Goal: Transaction & Acquisition: Purchase product/service

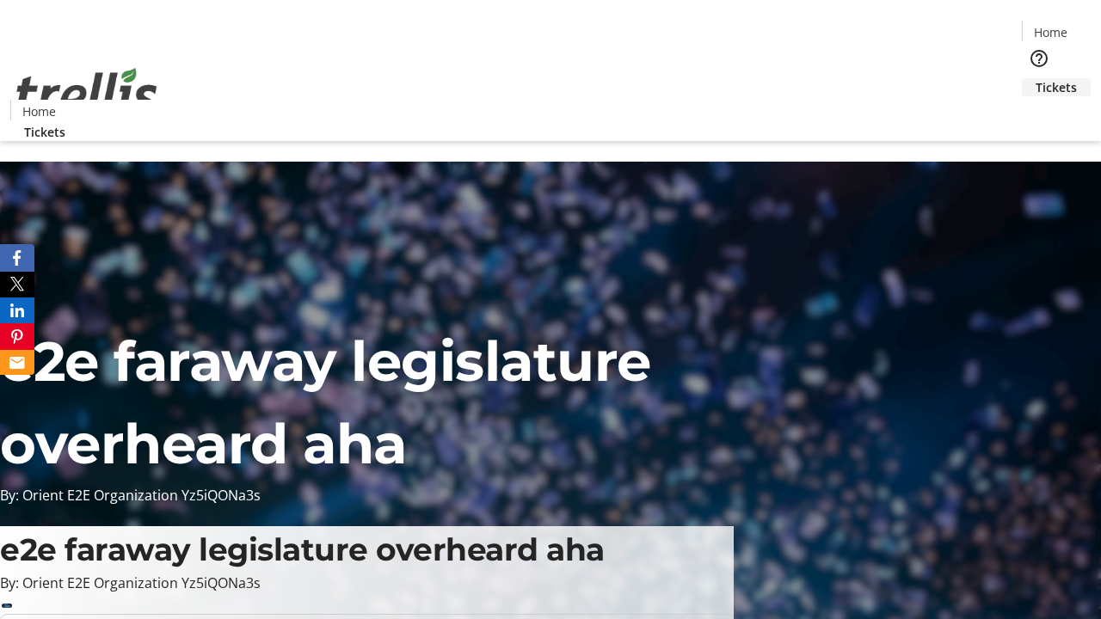
click at [1035, 78] on span "Tickets" at bounding box center [1055, 87] width 41 height 18
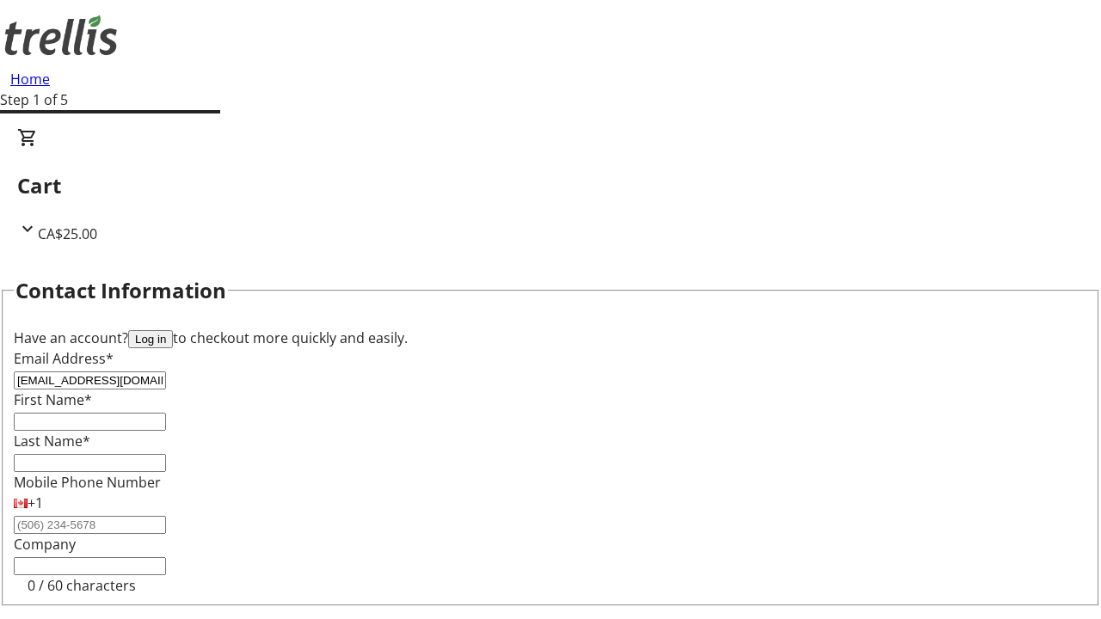
type input "[EMAIL_ADDRESS][DOMAIN_NAME]"
type input "Shyanne"
type input "Marks"
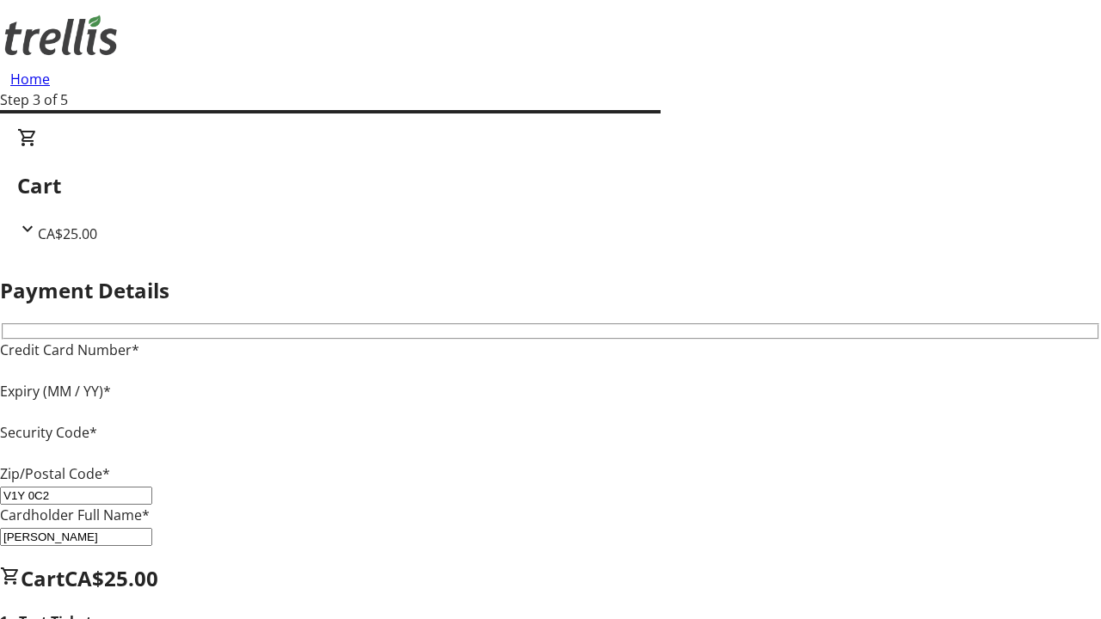
type input "V1Y 0C2"
